Goal: Find specific page/section: Find specific page/section

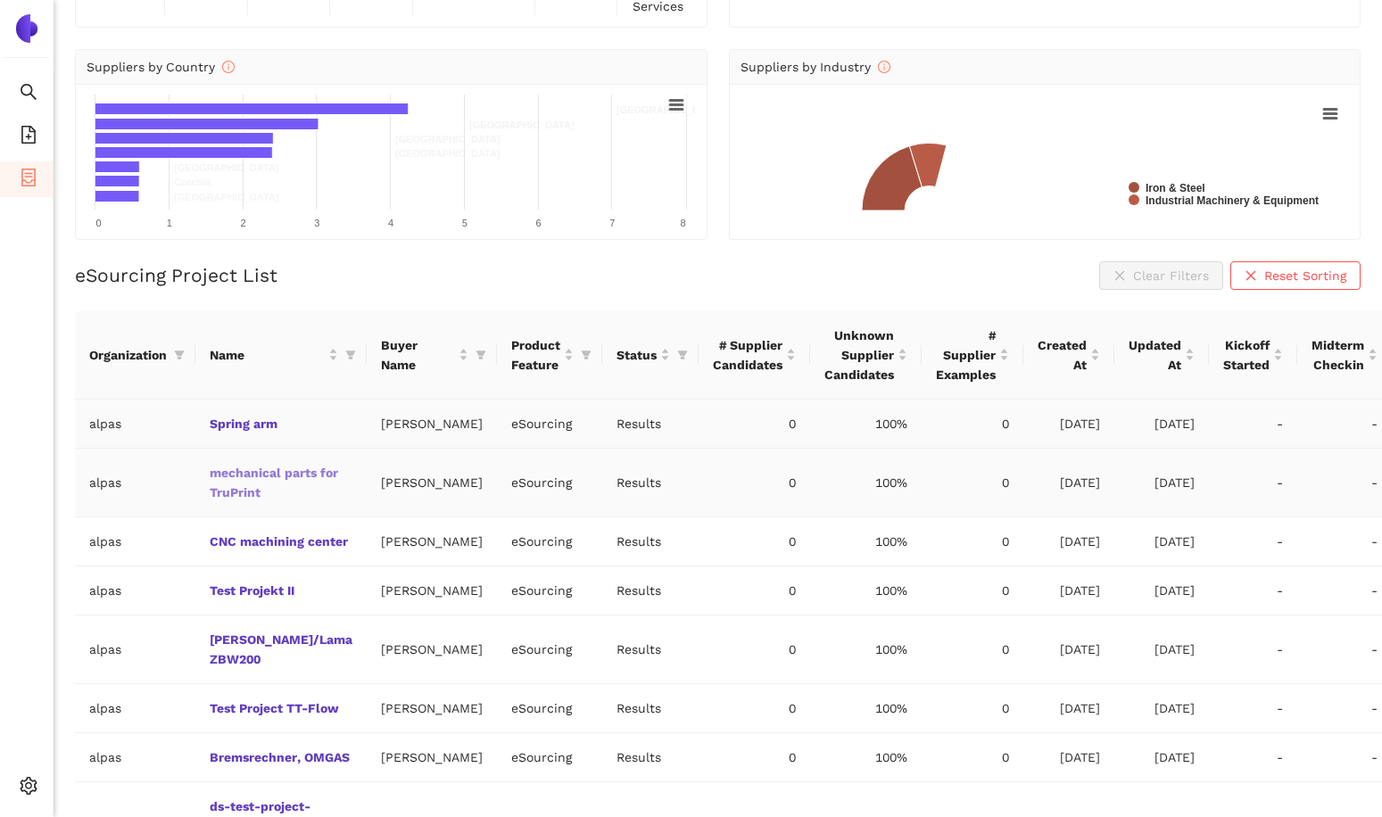
scroll to position [212, 0]
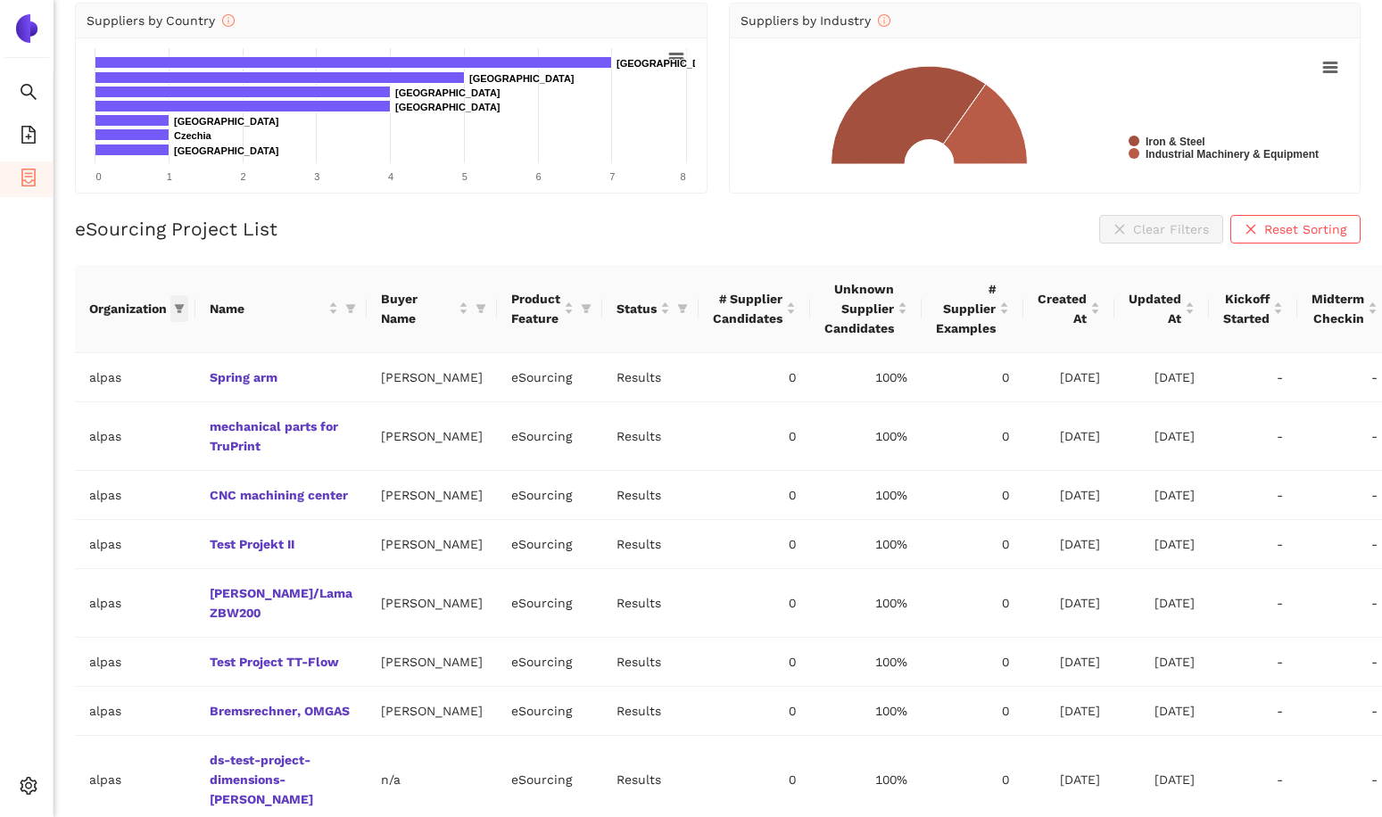
click at [179, 309] on icon "filter" at bounding box center [179, 308] width 11 height 11
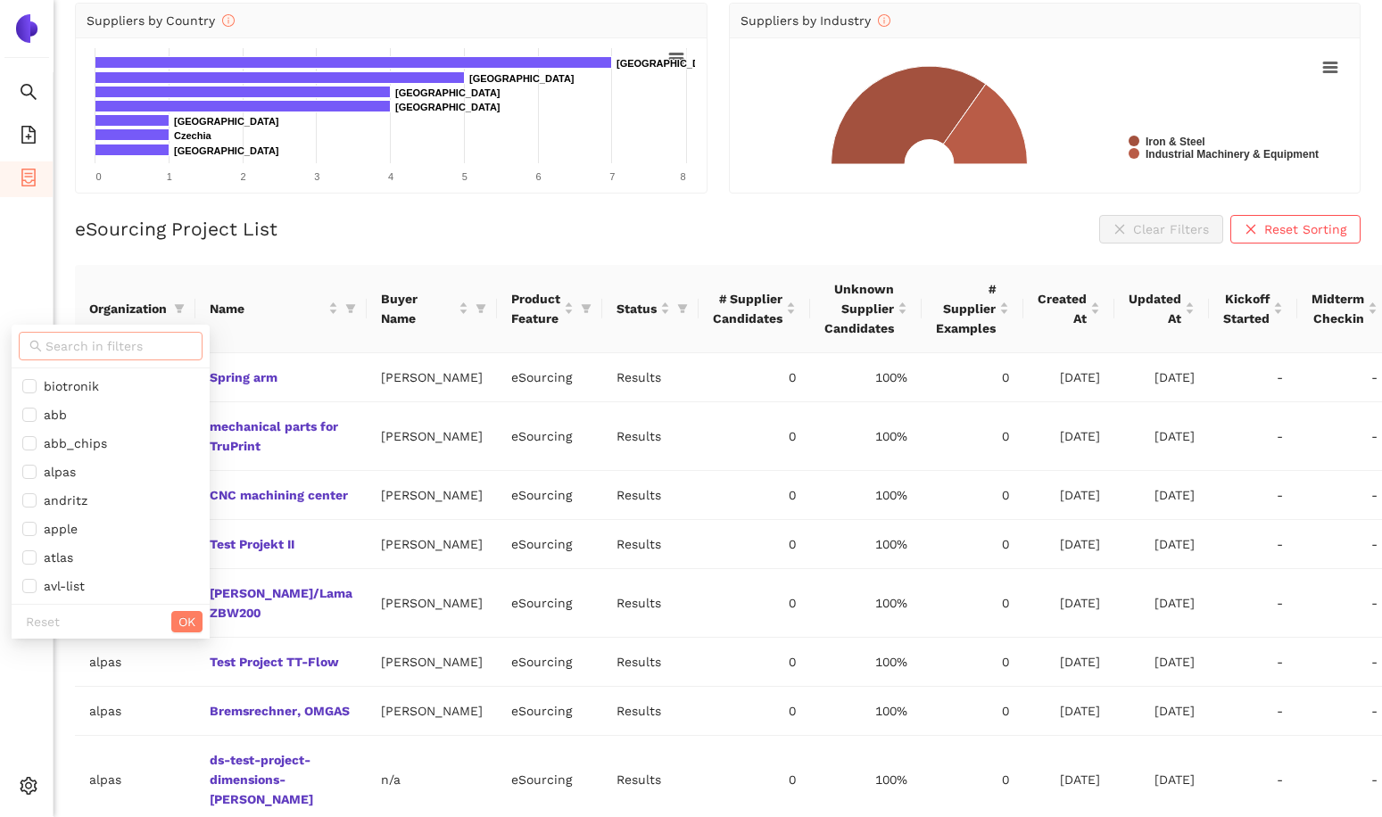
click at [156, 333] on span at bounding box center [111, 346] width 184 height 29
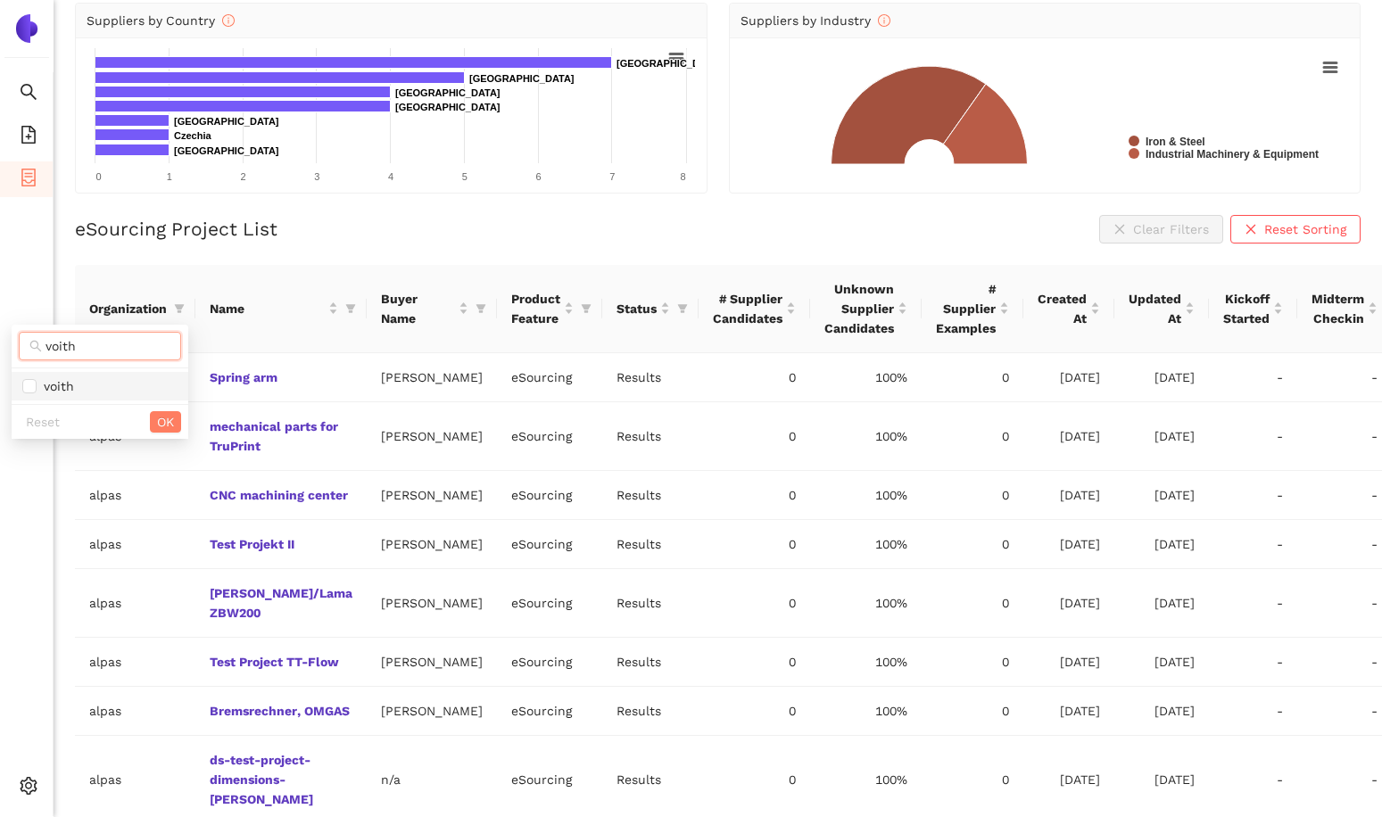
type input "voith"
click at [133, 385] on span "voith" at bounding box center [99, 386] width 155 height 20
checkbox input "true"
click at [162, 419] on span "OK" at bounding box center [165, 422] width 17 height 20
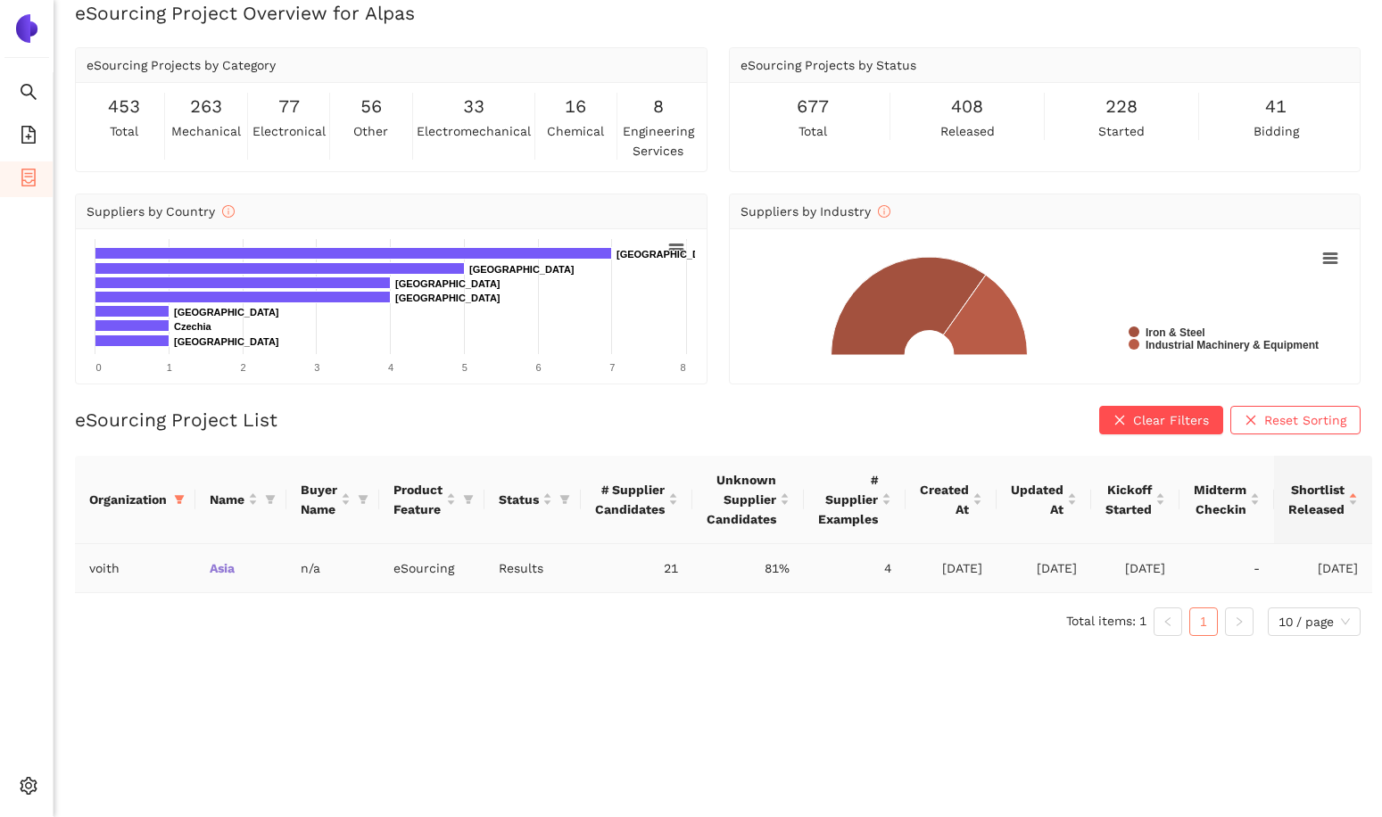
click at [0, 0] on link "Asia" at bounding box center [0, 0] width 0 height 0
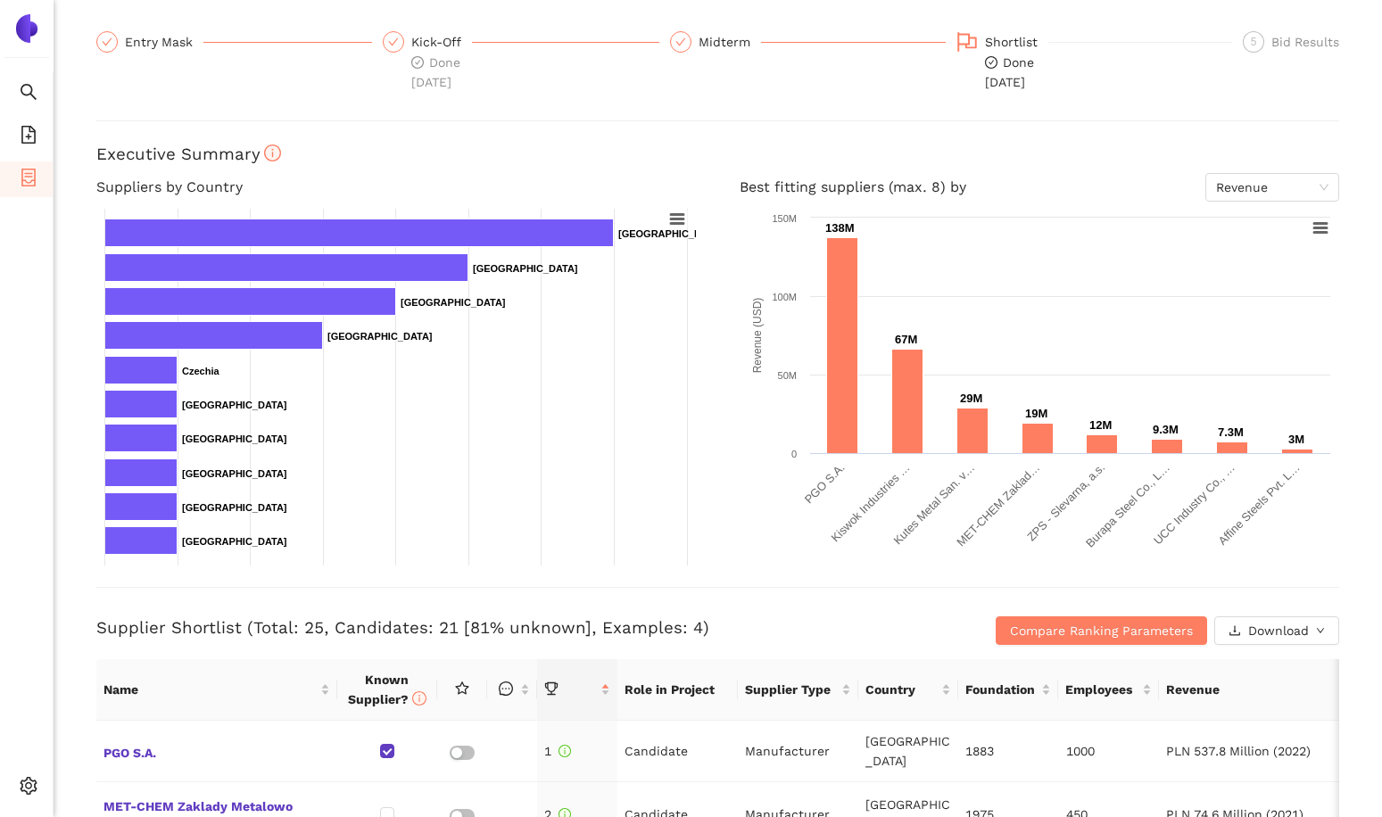
scroll to position [131, 0]
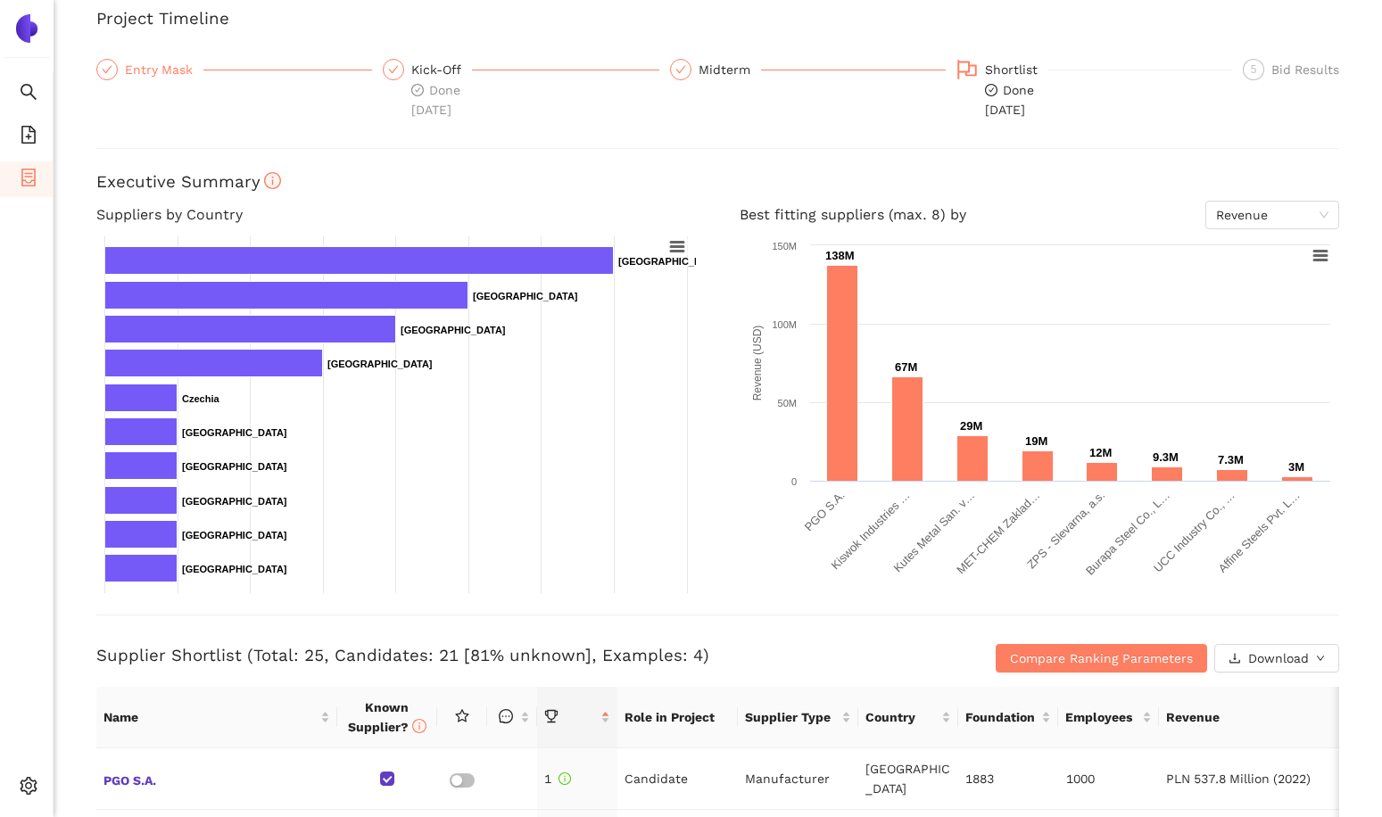
click at [182, 75] on div "Entry Mask" at bounding box center [164, 69] width 78 height 21
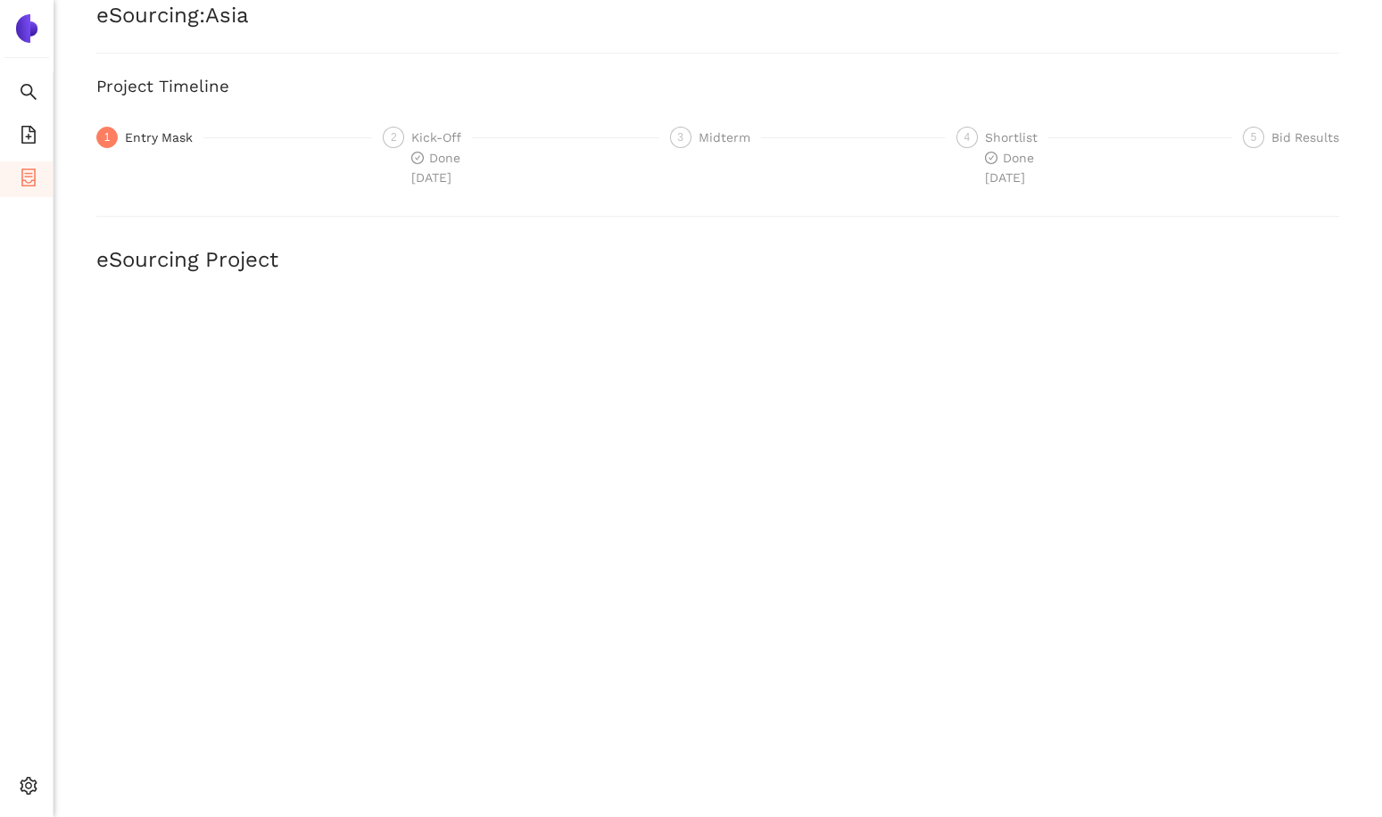
scroll to position [0, 0]
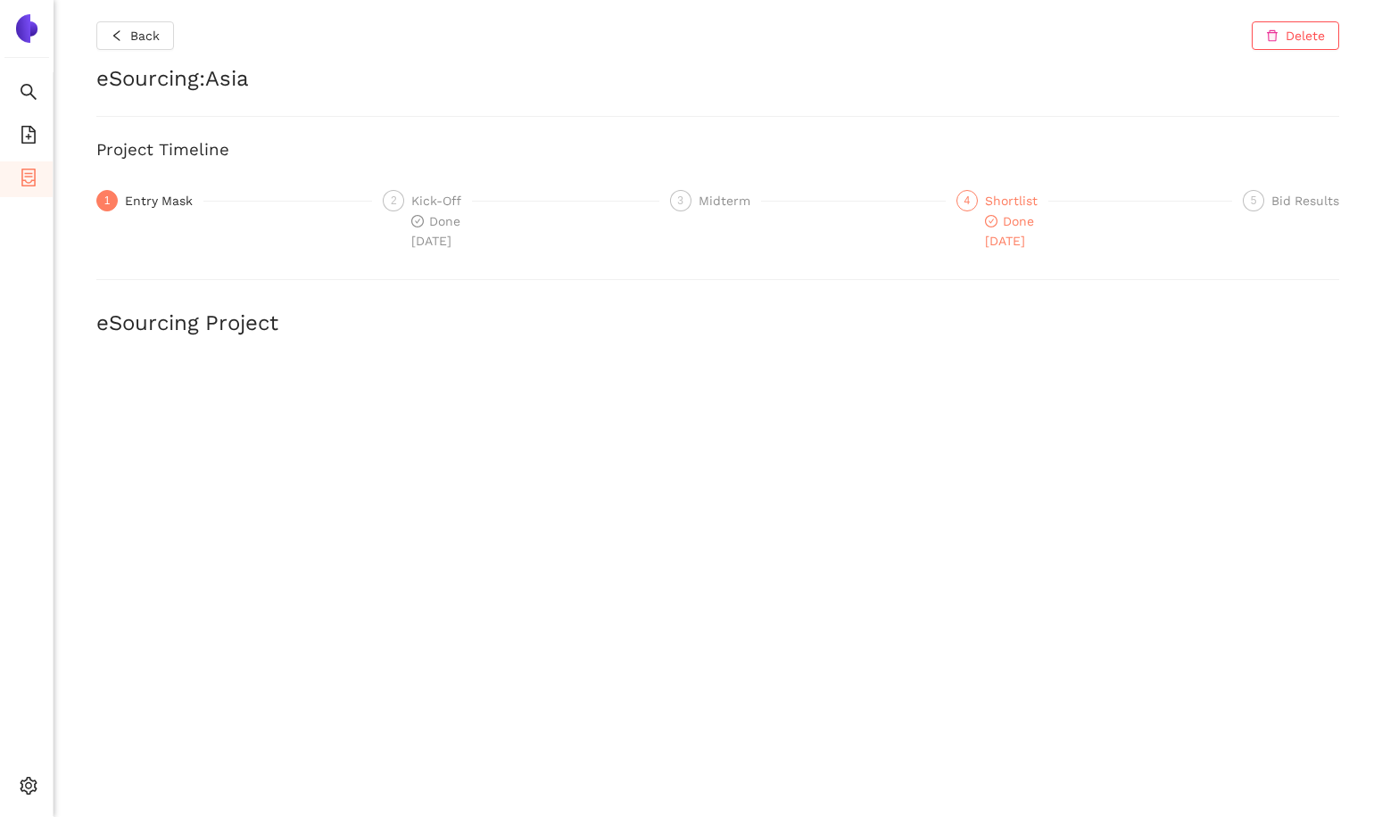
click at [1000, 202] on div "Shortlist" at bounding box center [1016, 200] width 63 height 21
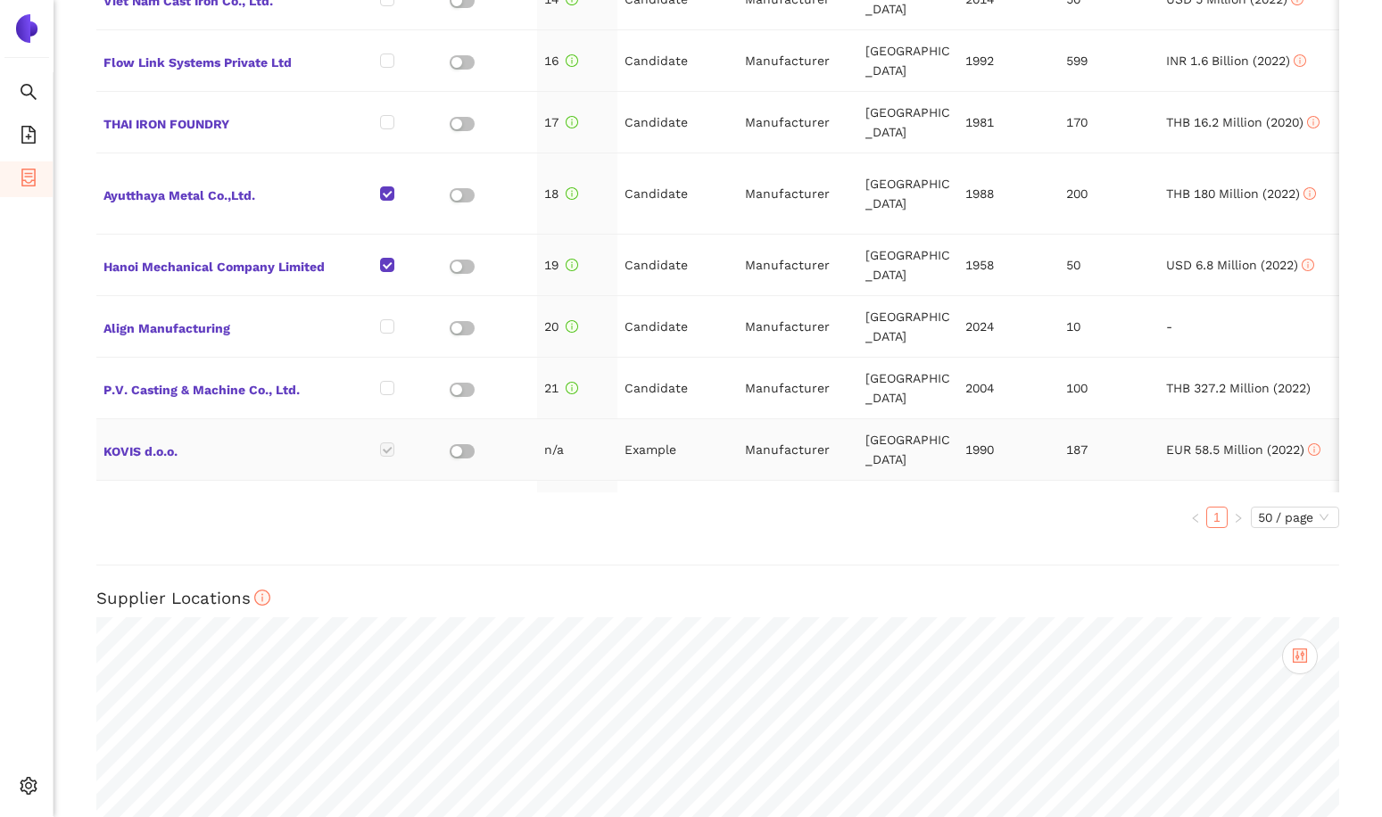
scroll to position [1123, 0]
